Goal: Task Accomplishment & Management: Use online tool/utility

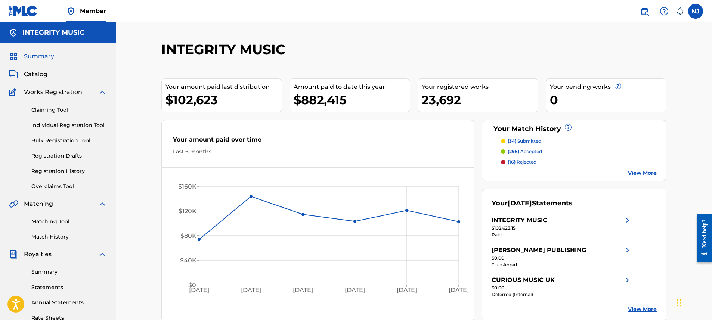
click at [639, 175] on link "View More" at bounding box center [642, 173] width 29 height 8
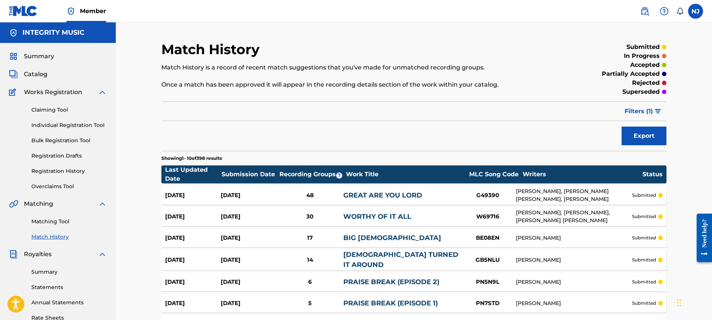
click at [67, 185] on link "Overclaims Tool" at bounding box center [68, 187] width 75 height 8
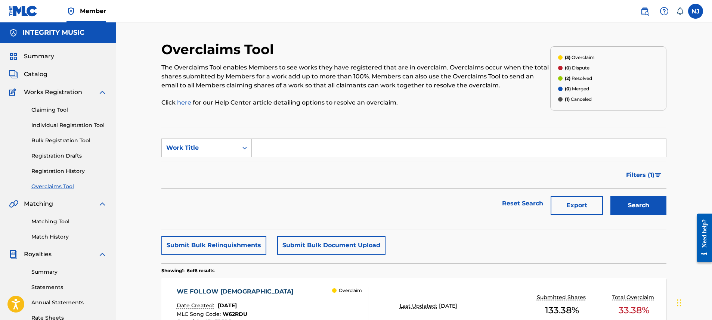
click at [640, 177] on span "Filters ( 1 )" at bounding box center [640, 175] width 28 height 9
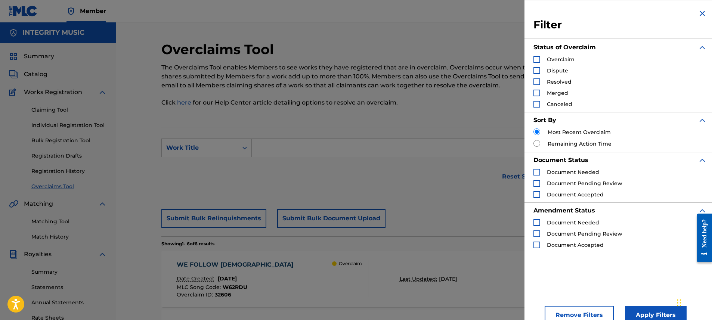
click at [538, 59] on div "Search Form" at bounding box center [536, 59] width 7 height 7
drag, startPoint x: 646, startPoint y: 309, endPoint x: 640, endPoint y: 303, distance: 8.7
click at [646, 309] on button "Apply Filters" at bounding box center [656, 315] width 62 height 19
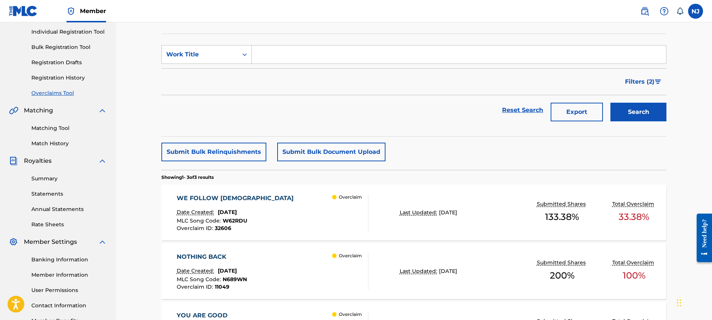
scroll to position [174, 0]
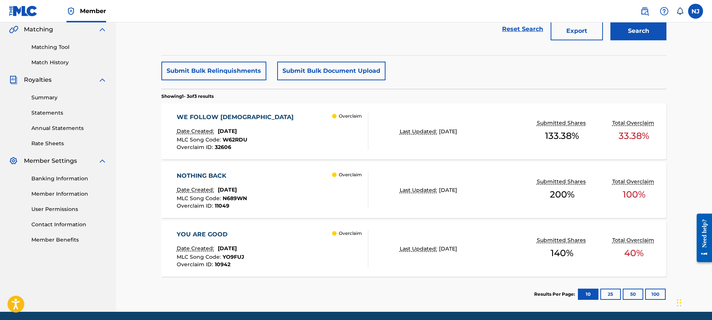
click at [322, 138] on div "WE FOLLOW [DEMOGRAPHIC_DATA] Date Created: [DATE] MLC Song Code : W62RDU Overcl…" at bounding box center [273, 131] width 192 height 37
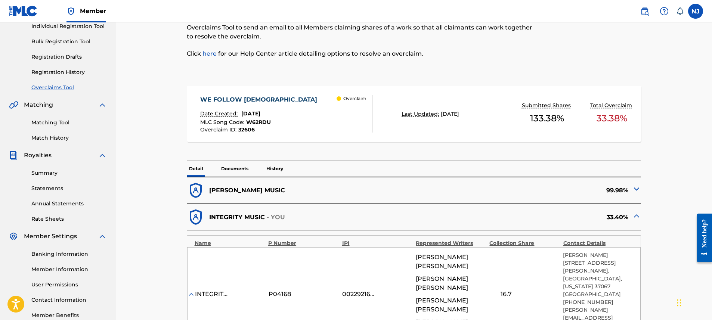
scroll to position [99, 0]
click at [637, 185] on img at bounding box center [636, 189] width 9 height 9
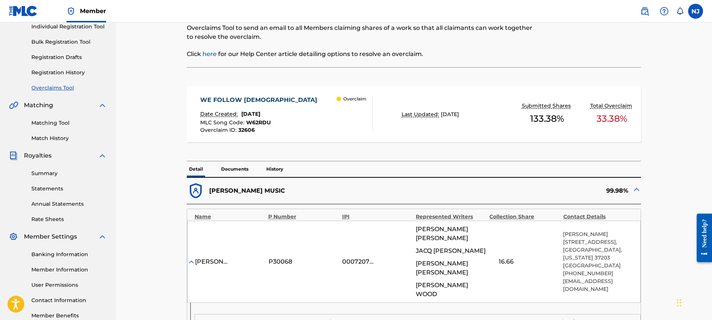
click at [637, 185] on img at bounding box center [636, 189] width 9 height 9
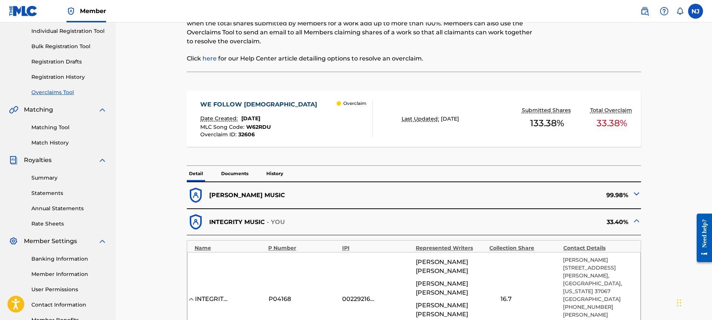
scroll to position [55, 0]
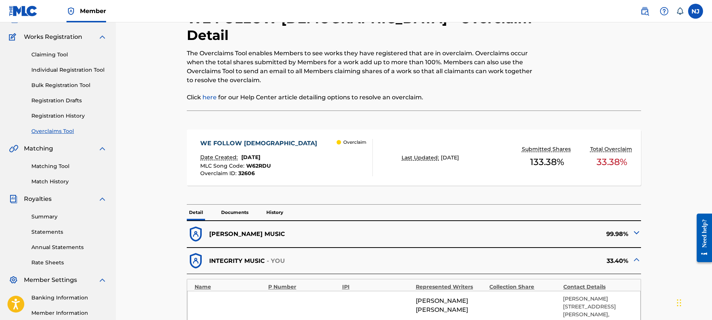
click at [639, 228] on img at bounding box center [636, 232] width 9 height 9
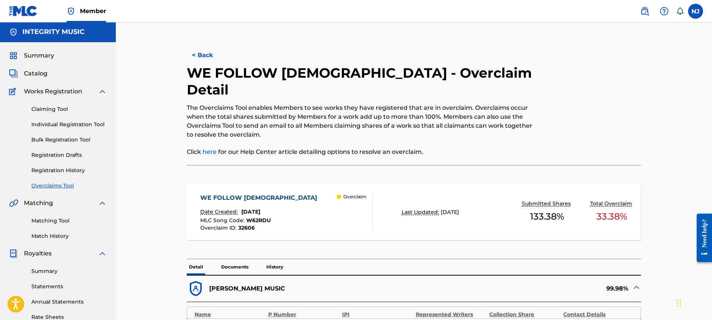
scroll to position [0, 0]
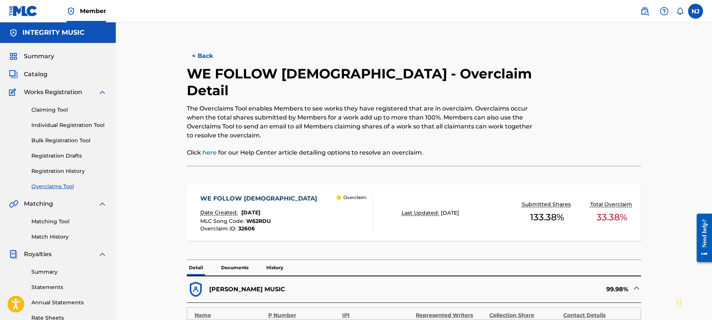
click at [635, 284] on img at bounding box center [636, 288] width 9 height 9
click at [636, 310] on img at bounding box center [636, 314] width 9 height 9
click at [202, 57] on button "< Back" at bounding box center [209, 56] width 45 height 19
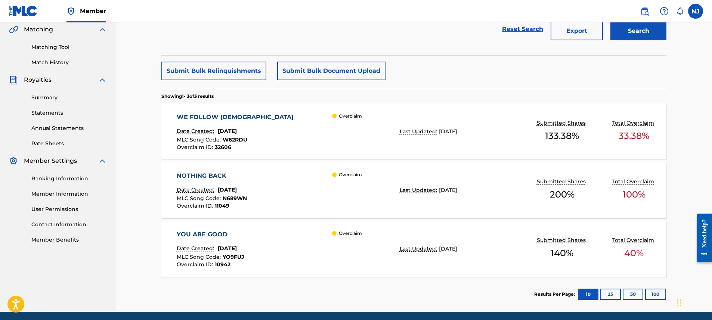
click at [201, 116] on div "WE FOLLOW [DEMOGRAPHIC_DATA]" at bounding box center [237, 117] width 121 height 9
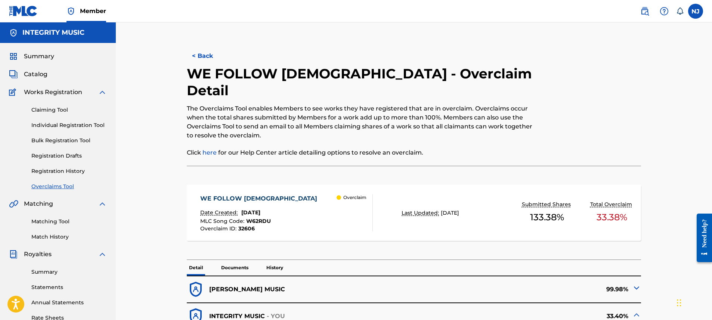
click at [204, 59] on button "< Back" at bounding box center [209, 56] width 45 height 19
